Goal: Transaction & Acquisition: Book appointment/travel/reservation

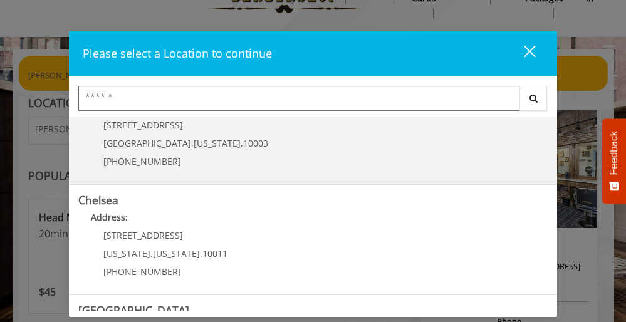
scroll to position [52, 0]
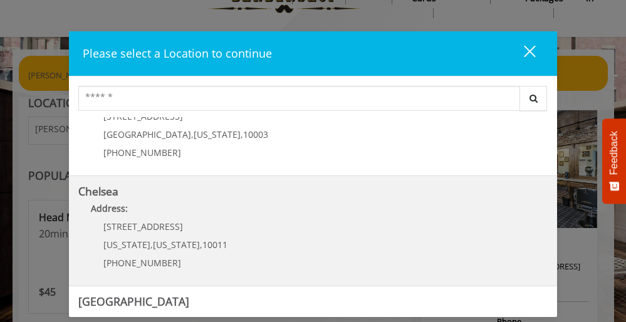
click at [175, 222] on span "[STREET_ADDRESS]" at bounding box center [143, 226] width 80 height 12
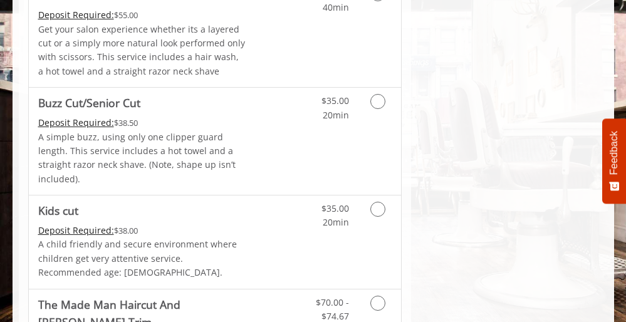
scroll to position [890, 0]
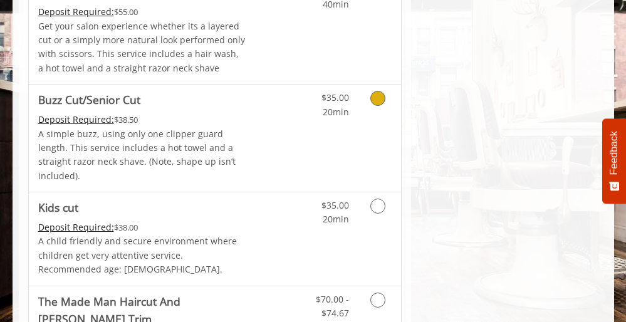
click at [266, 93] on link "Discounted Price" at bounding box center [276, 138] width 62 height 107
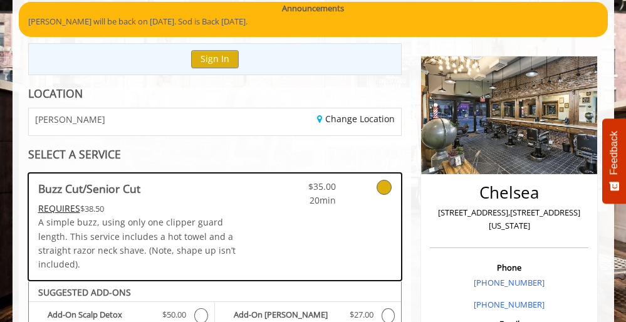
scroll to position [95, 0]
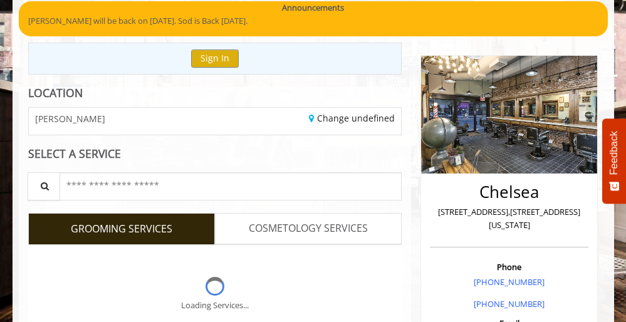
scroll to position [41, 0]
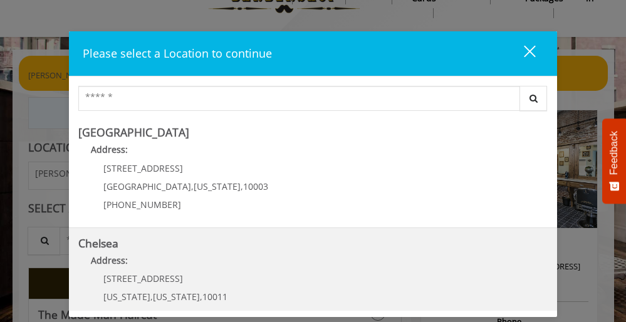
click at [157, 252] on link "Chelsea Address: [STREET_ADDRESS][US_STATE][US_STATE] (917) 639-3902" at bounding box center [312, 282] width 469 height 91
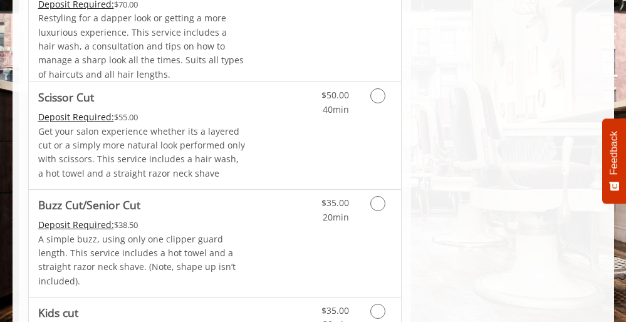
scroll to position [783, 0]
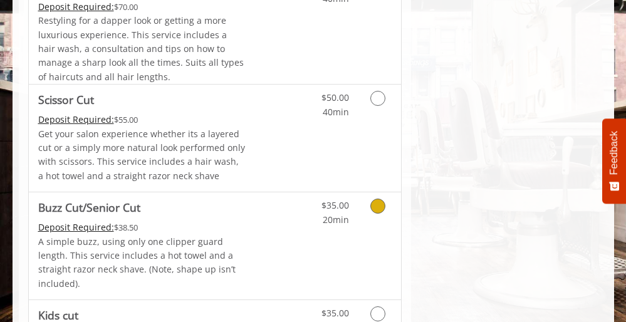
click at [210, 220] on div "Deposit Required: $38.50" at bounding box center [142, 227] width 208 height 14
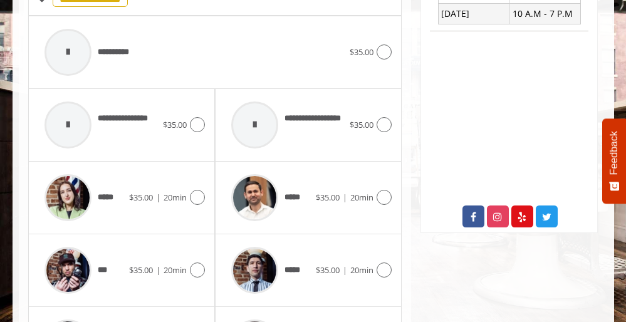
scroll to position [556, 0]
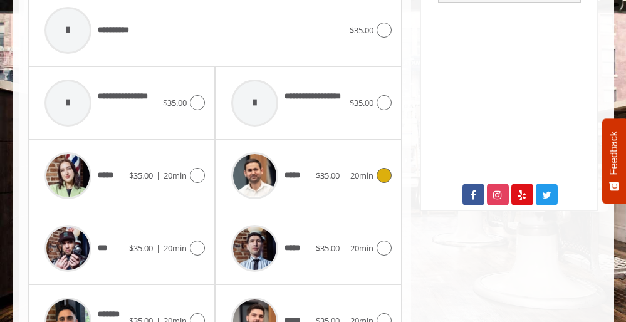
click at [322, 170] on span "$35.00" at bounding box center [328, 175] width 24 height 11
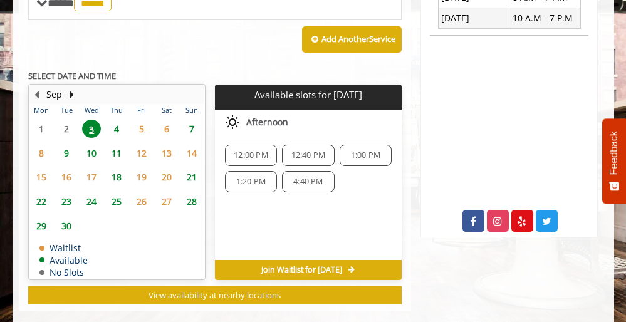
scroll to position [529, 0]
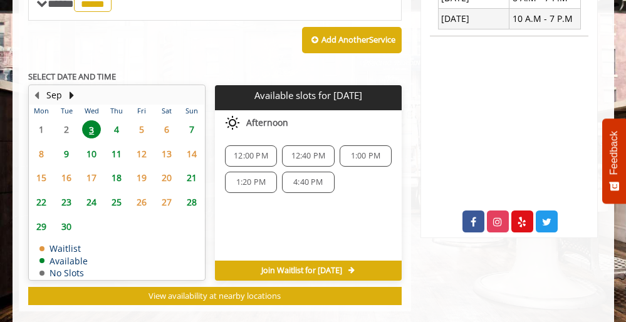
click at [120, 120] on span "4" at bounding box center [116, 129] width 19 height 18
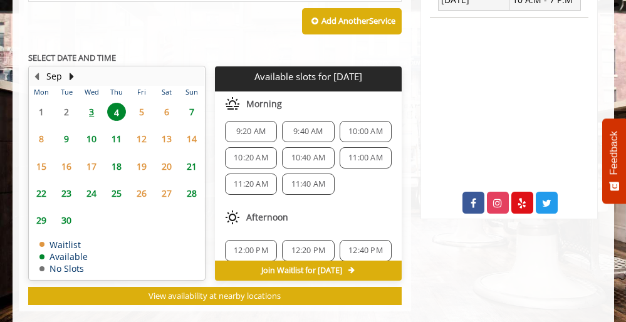
scroll to position [7, 0]
click at [92, 103] on span "3" at bounding box center [91, 112] width 19 height 18
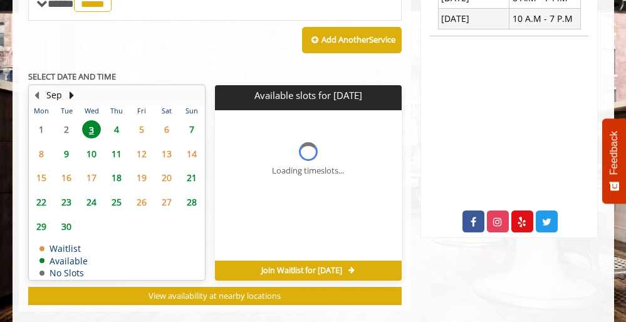
scroll to position [0, 0]
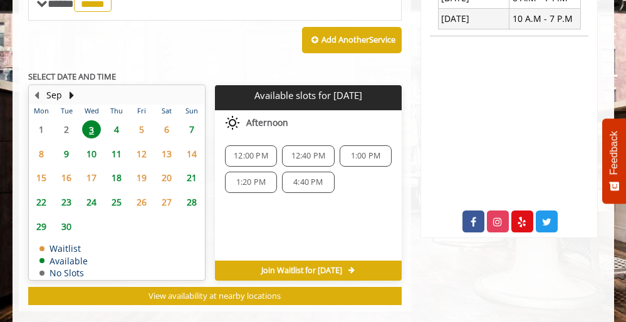
click at [115, 120] on span "4" at bounding box center [116, 129] width 19 height 18
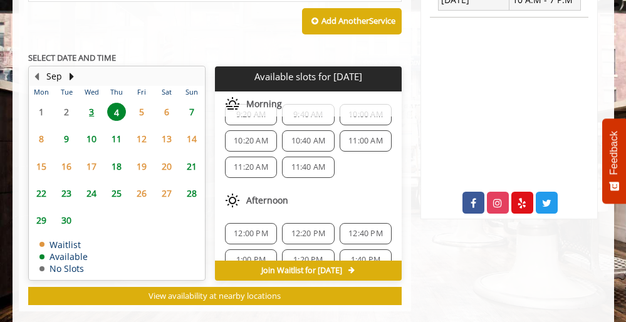
scroll to position [3, 0]
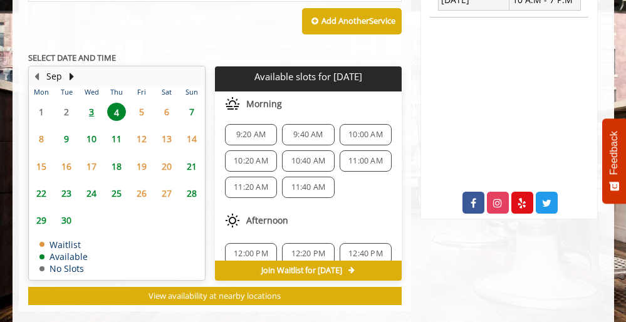
click at [92, 103] on span "3" at bounding box center [91, 112] width 19 height 18
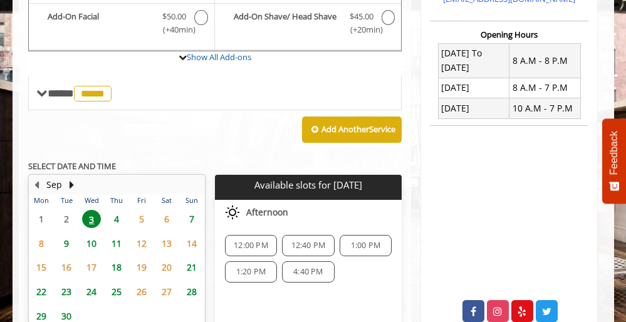
scroll to position [454, 0]
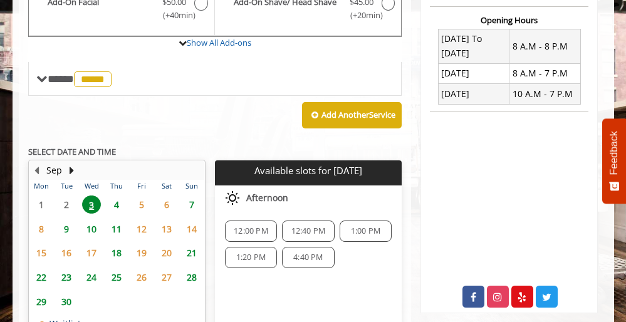
click at [113, 195] on span "4" at bounding box center [116, 204] width 19 height 18
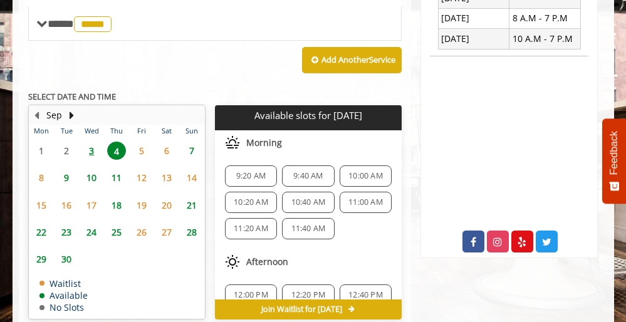
scroll to position [548, 0]
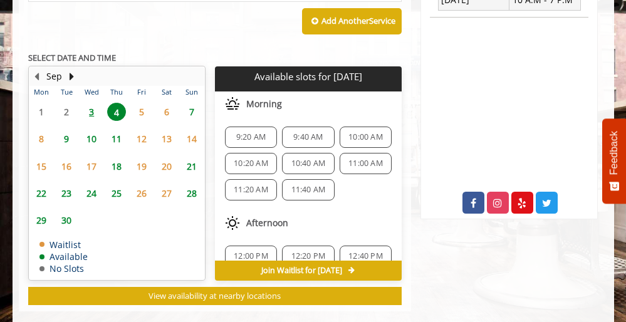
click at [304, 132] on span "9:40 AM" at bounding box center [307, 137] width 29 height 10
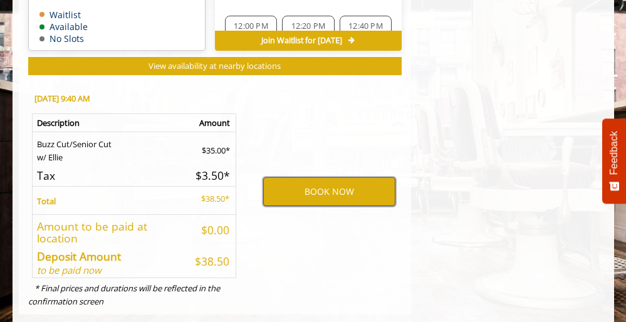
click at [327, 177] on button "BOOK NOW" at bounding box center [329, 191] width 132 height 29
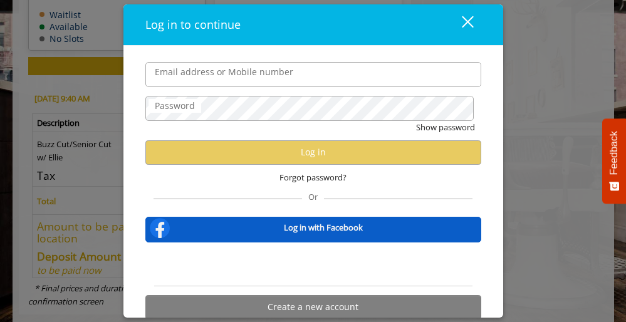
scroll to position [0, 0]
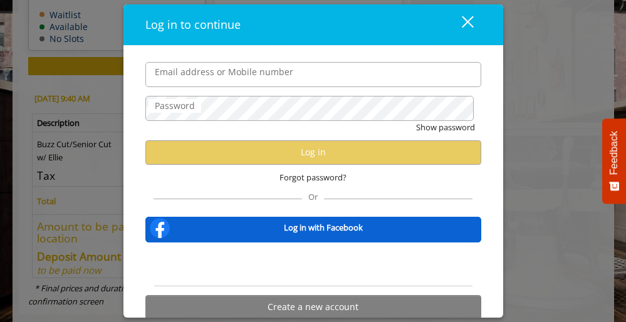
click at [316, 263] on div "Sign in with Google. Opens in new tab" at bounding box center [312, 264] width 115 height 28
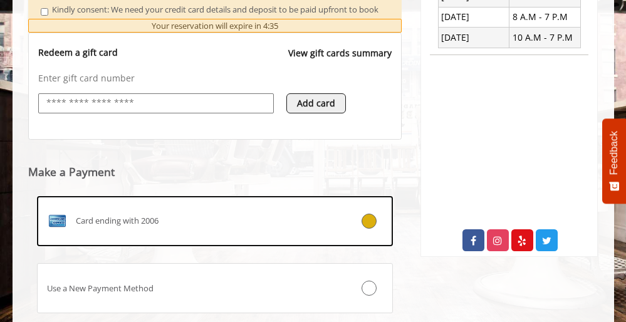
scroll to position [540, 0]
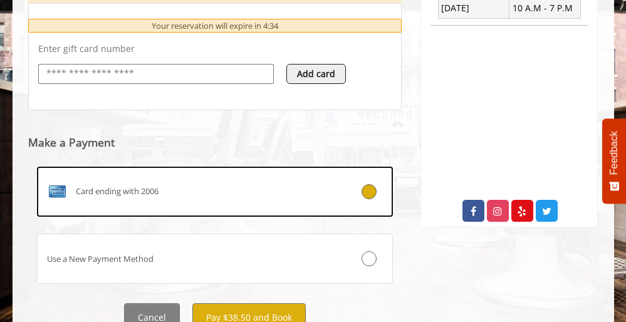
click at [219, 209] on label "Card ending with 2006" at bounding box center [215, 192] width 356 height 50
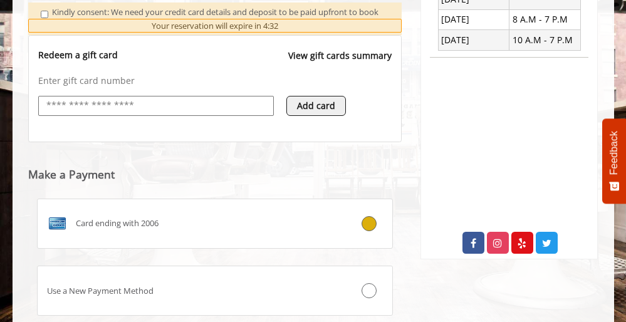
click at [219, 222] on div "Card ending with 2006" at bounding box center [186, 224] width 296 height 20
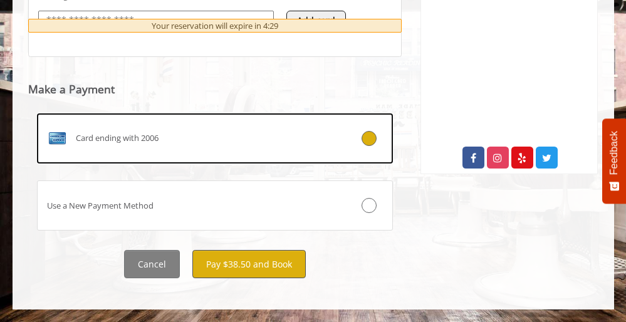
click at [246, 264] on button "Pay $38.50 and Book" at bounding box center [248, 264] width 113 height 28
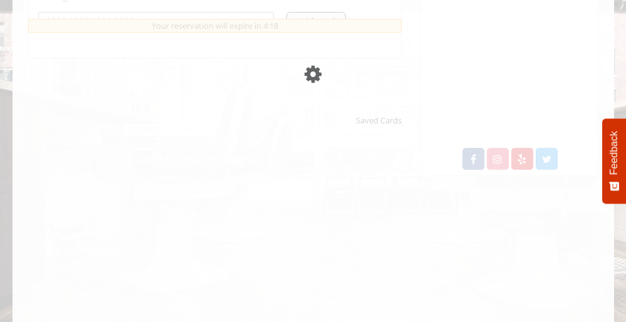
scroll to position [593, 0]
